Goal: Navigation & Orientation: Find specific page/section

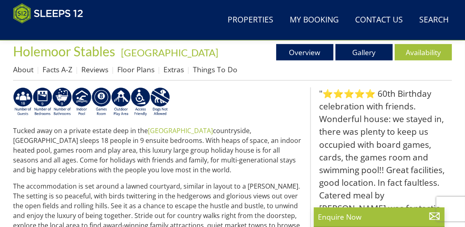
scroll to position [317, 0]
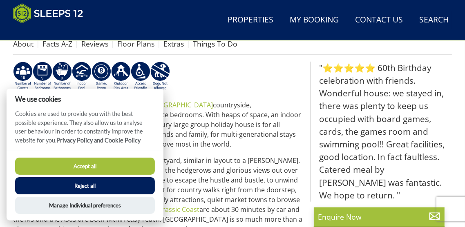
click at [100, 195] on button "Reject all" at bounding box center [85, 185] width 140 height 17
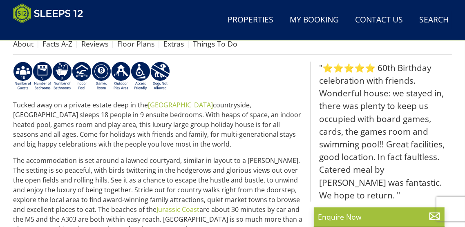
scroll to position [351, 0]
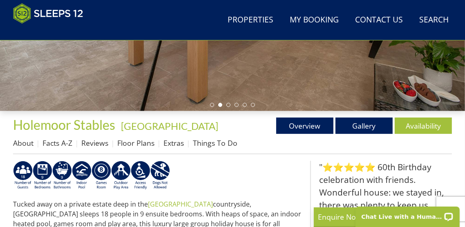
scroll to position [217, 0]
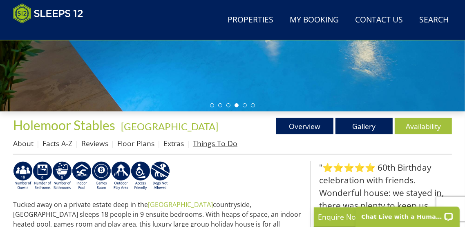
click at [213, 148] on link "Things To Do" at bounding box center [215, 144] width 45 height 10
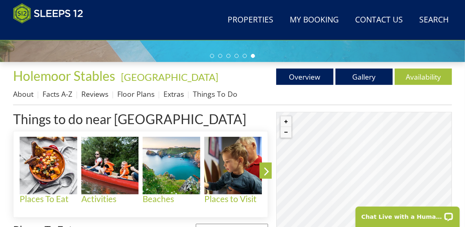
scroll to position [266, 0]
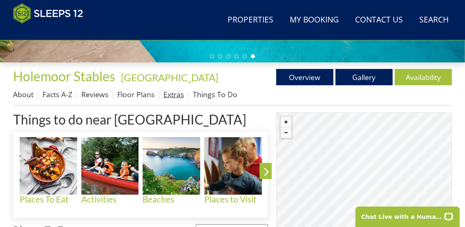
click at [178, 96] on link "Extras" at bounding box center [174, 95] width 20 height 10
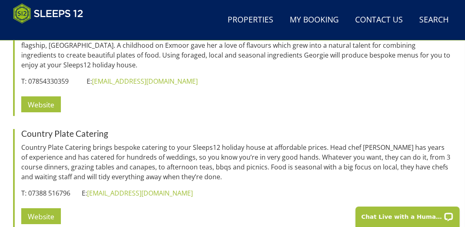
scroll to position [1884, 0]
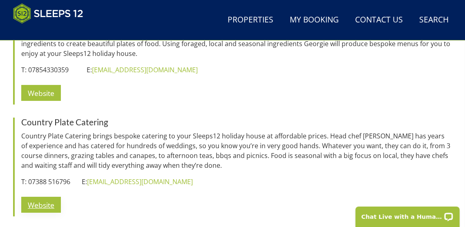
click at [46, 197] on link "Website" at bounding box center [41, 205] width 40 height 16
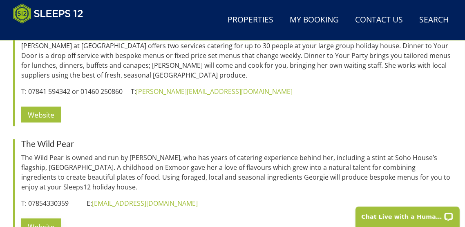
click at [46, 219] on link "Website" at bounding box center [41, 227] width 40 height 16
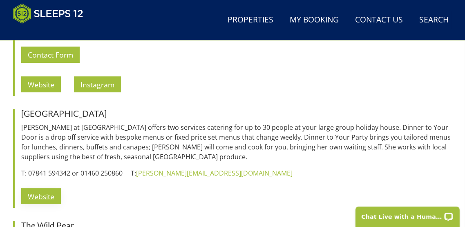
click at [51, 188] on link "Website" at bounding box center [41, 196] width 40 height 16
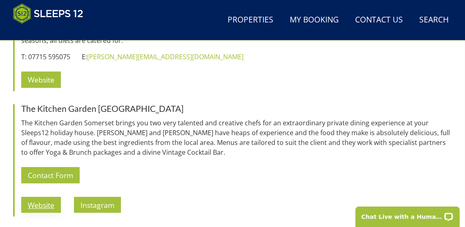
click at [43, 198] on link "Website" at bounding box center [41, 205] width 40 height 16
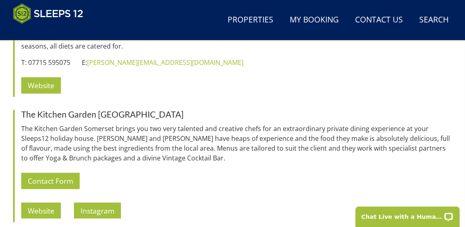
scroll to position [1542, 0]
click at [45, 203] on link "Website" at bounding box center [41, 211] width 40 height 16
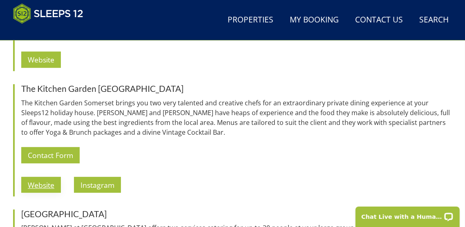
scroll to position [1568, 0]
